Goal: Find specific page/section: Find specific page/section

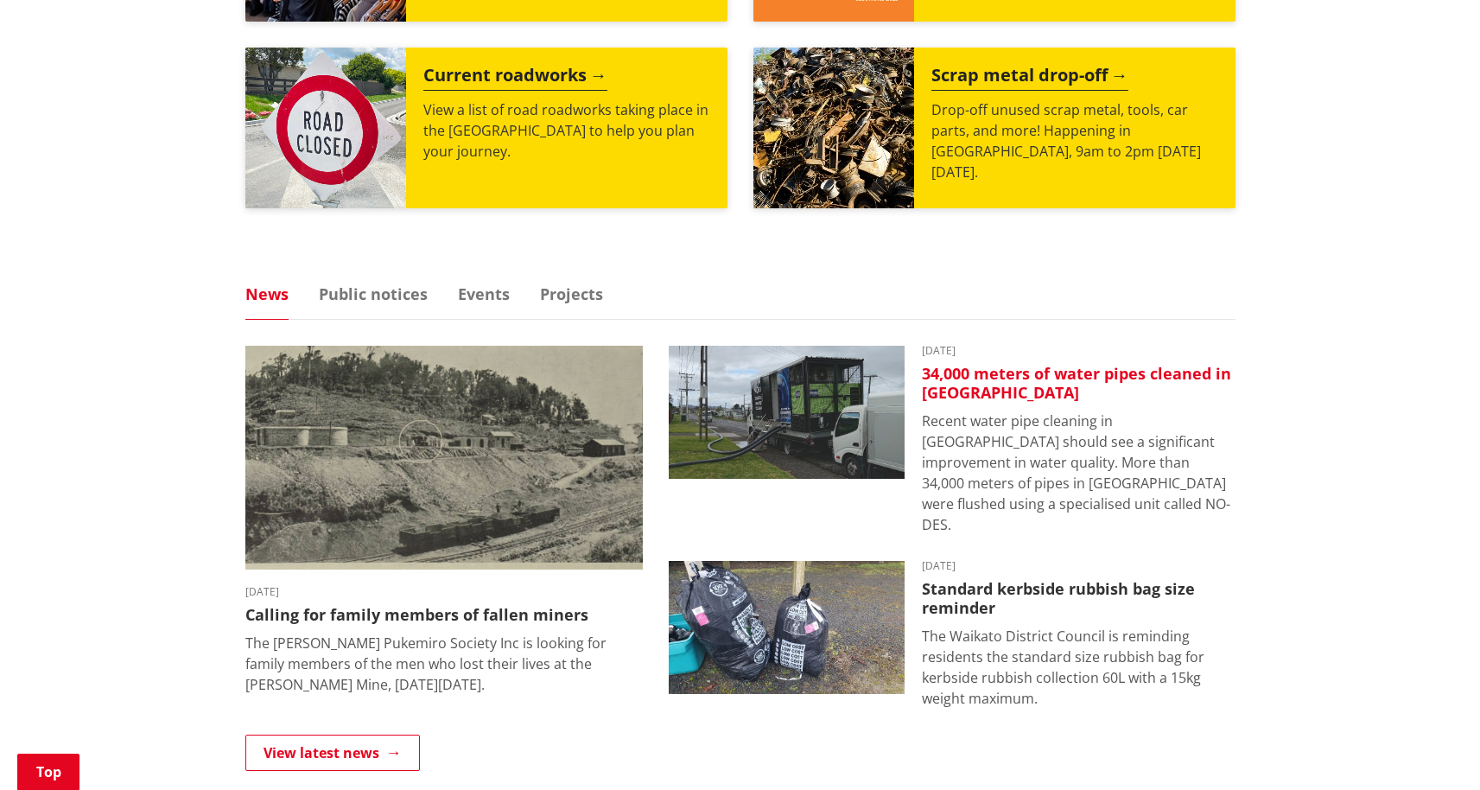
scroll to position [1437, 0]
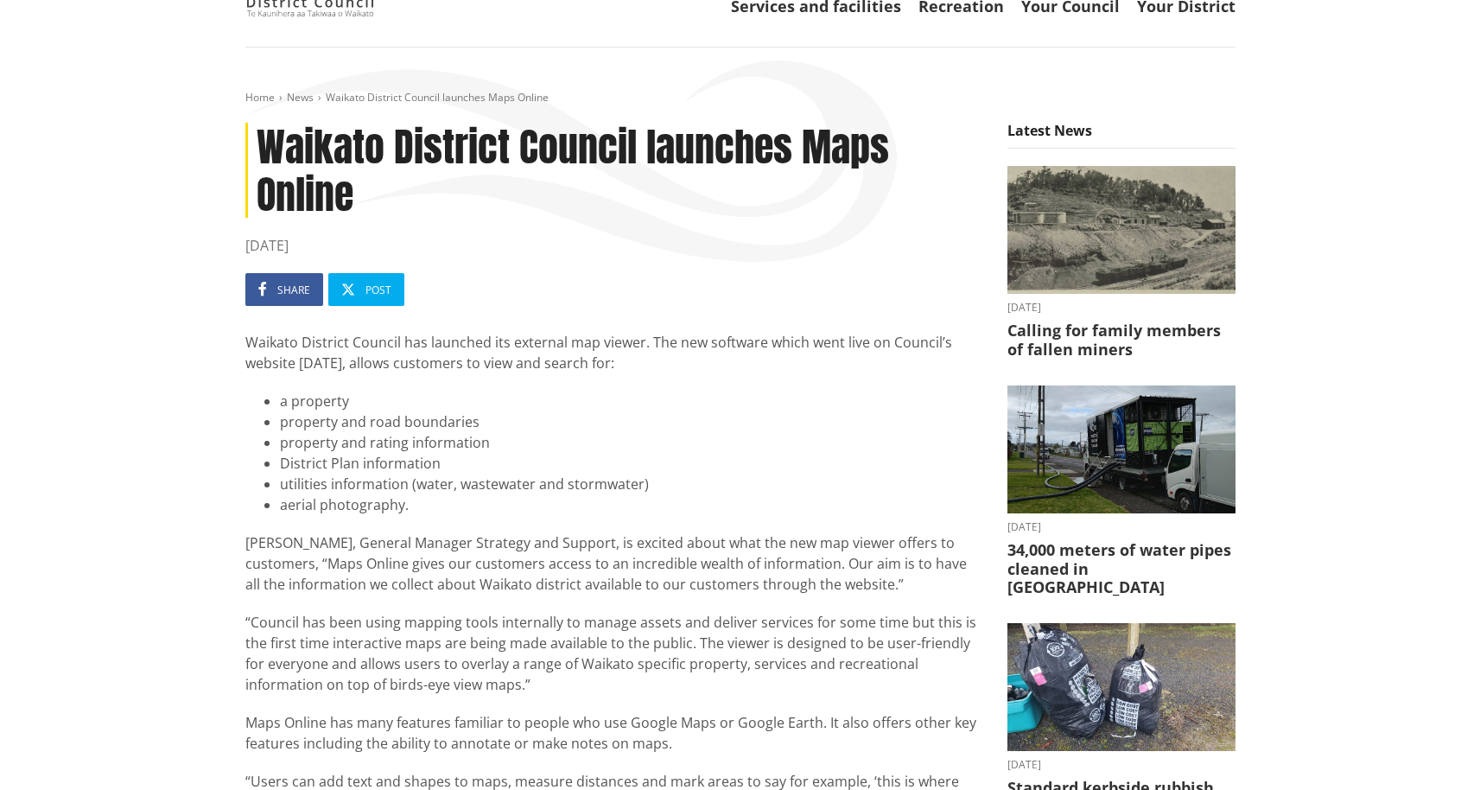
scroll to position [683, 0]
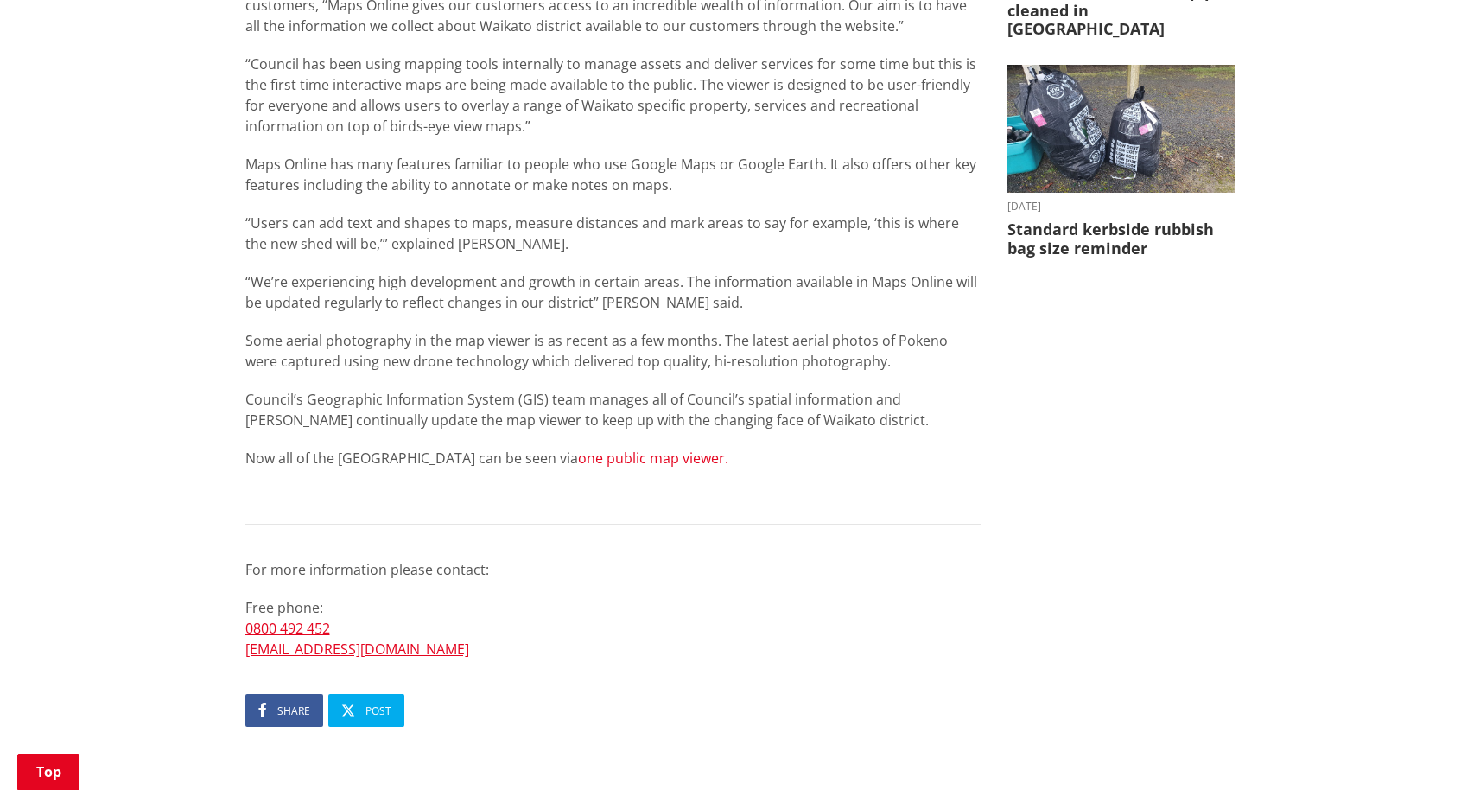
click at [629, 457] on link "one public map viewer." at bounding box center [653, 457] width 150 height 19
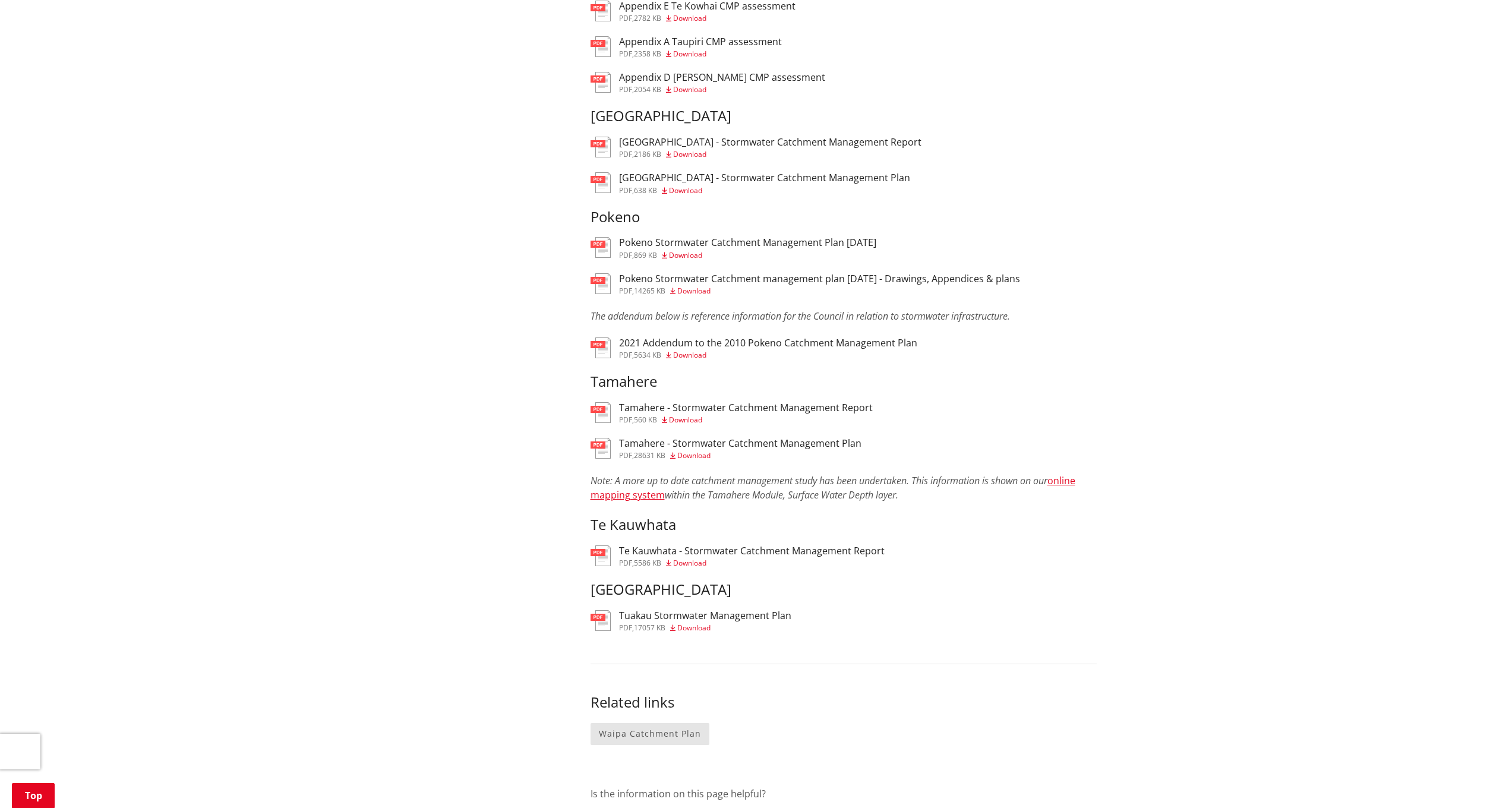
scroll to position [775, 0]
